Goal: Find contact information: Find contact information

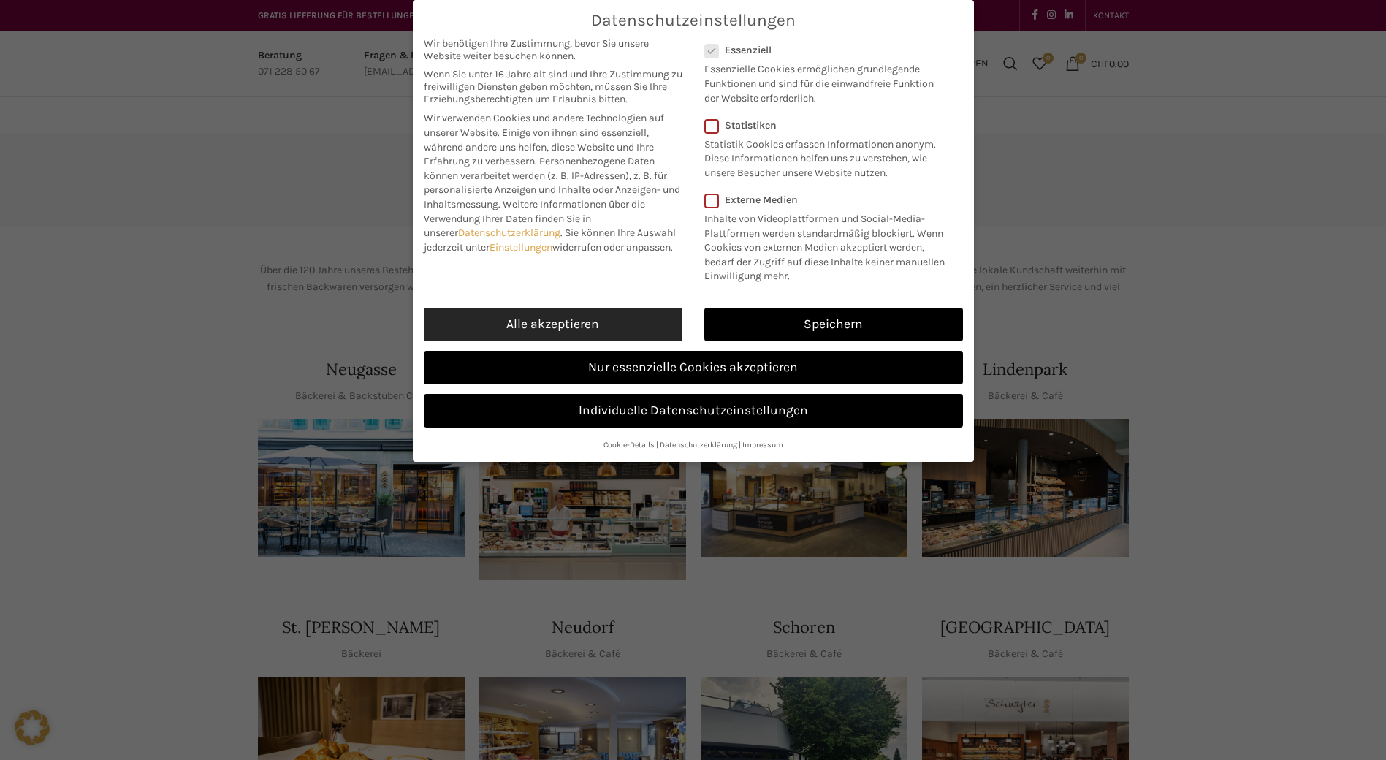
click at [608, 329] on link "Alle akzeptieren" at bounding box center [553, 325] width 259 height 34
checkbox input "true"
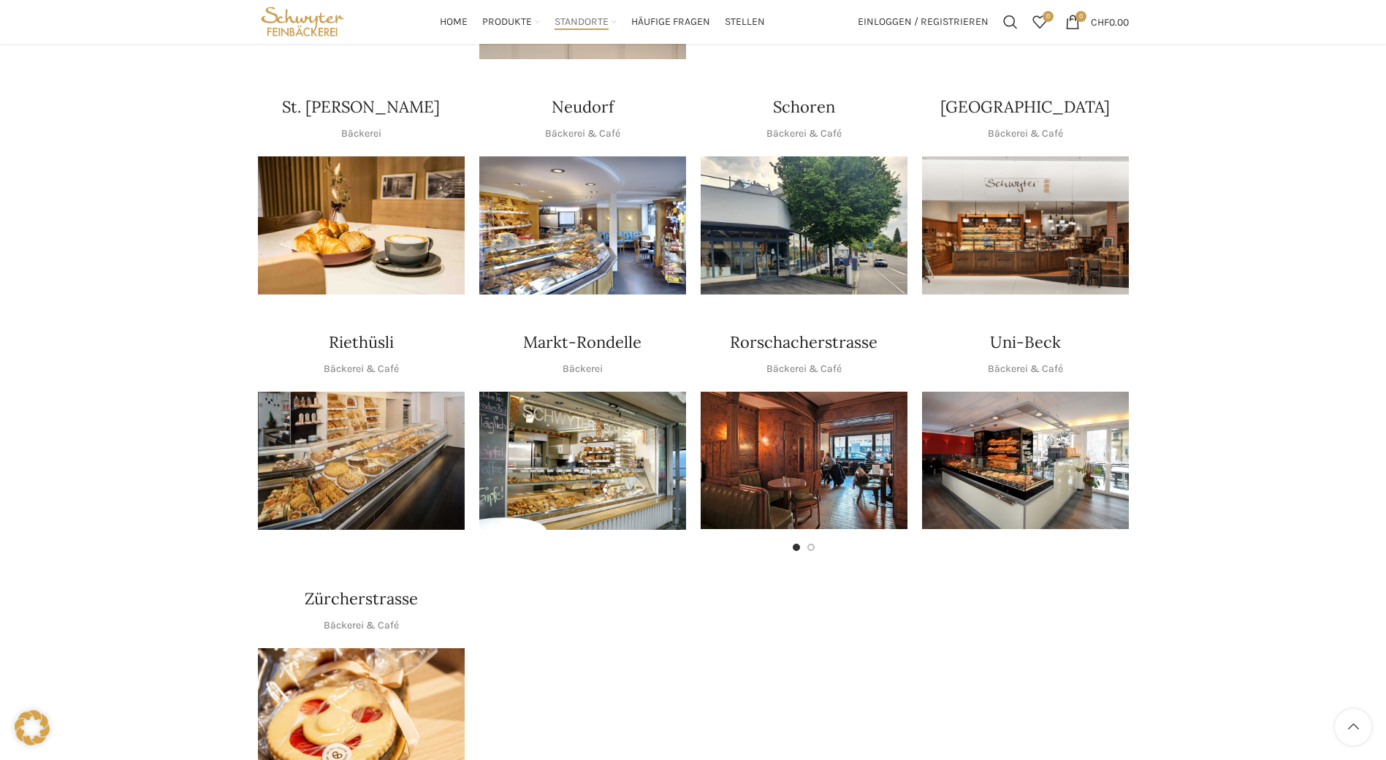
scroll to position [487, 0]
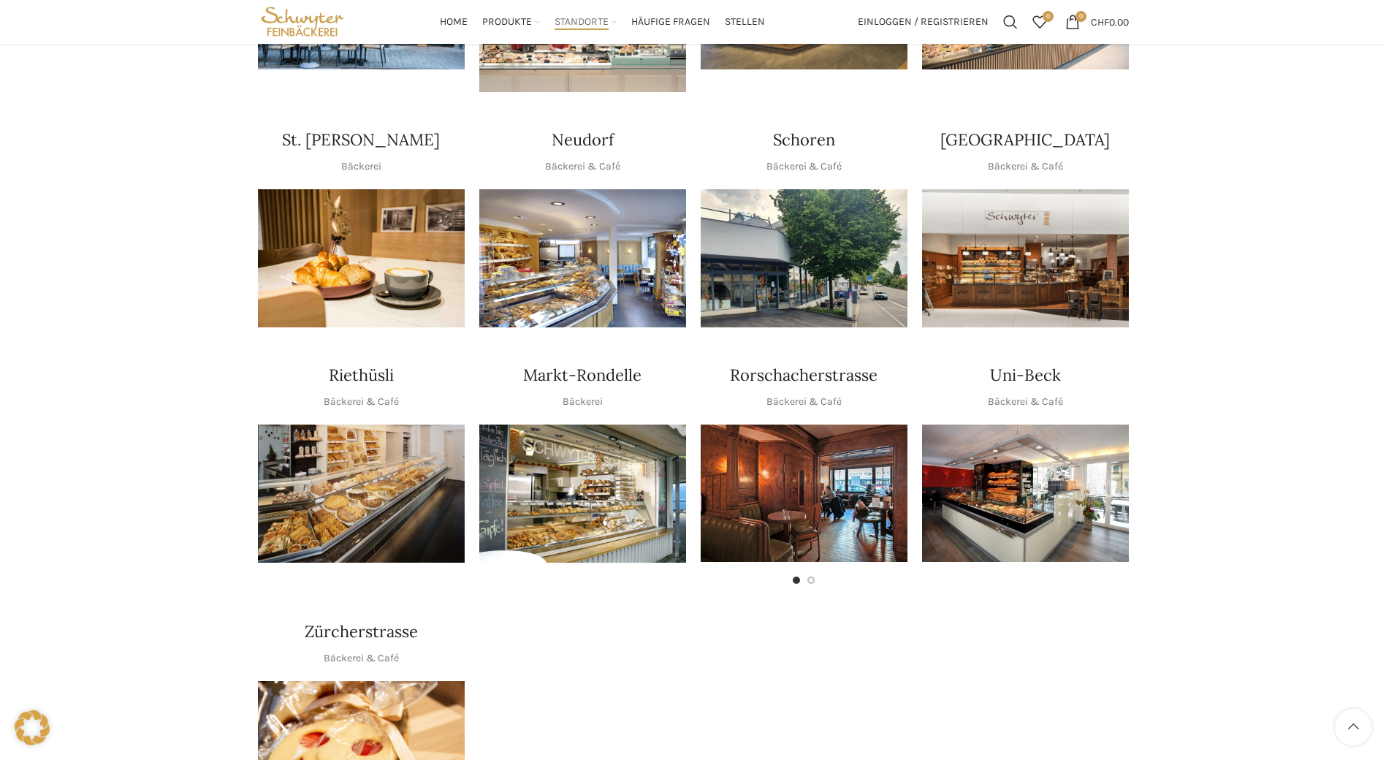
click at [587, 437] on img "1 / 1" at bounding box center [582, 493] width 207 height 138
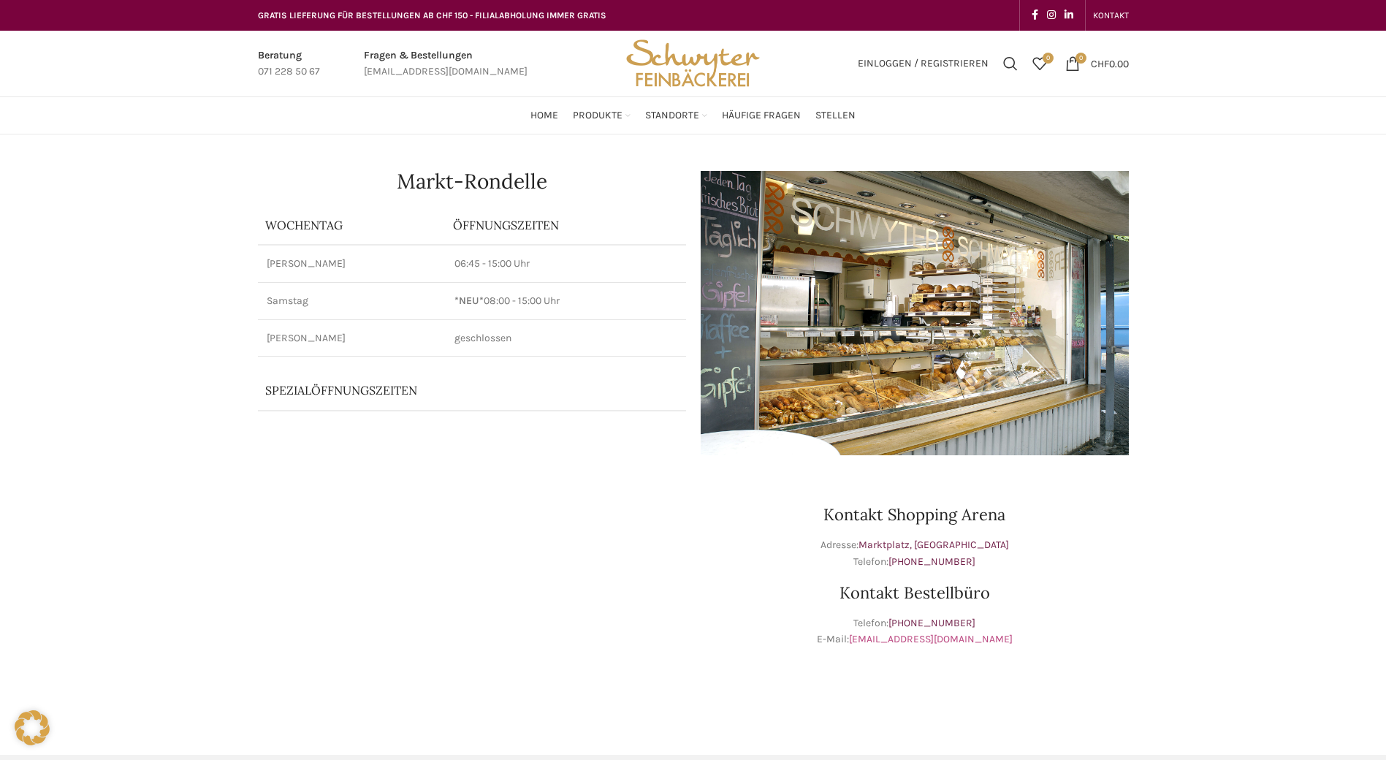
click at [885, 640] on link "[EMAIL_ADDRESS][DOMAIN_NAME]" at bounding box center [931, 639] width 164 height 12
click at [870, 637] on link "[EMAIL_ADDRESS][DOMAIN_NAME]" at bounding box center [931, 639] width 164 height 12
